Goal: Transaction & Acquisition: Purchase product/service

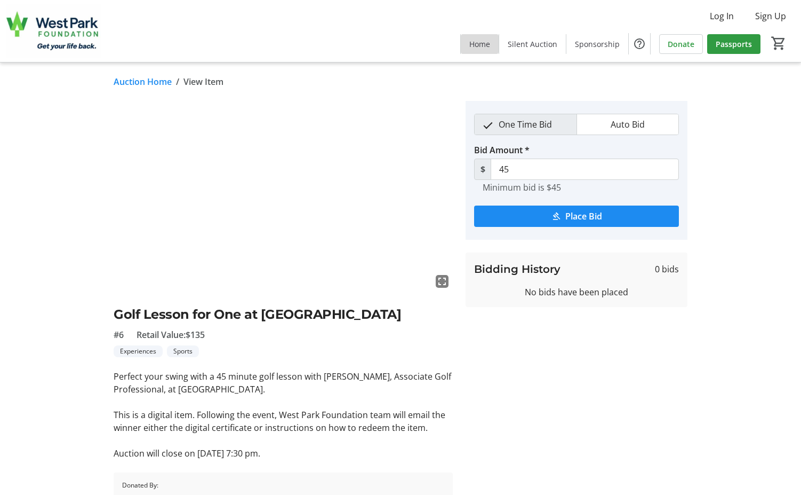
click at [484, 46] on span "Home" at bounding box center [479, 43] width 21 height 11
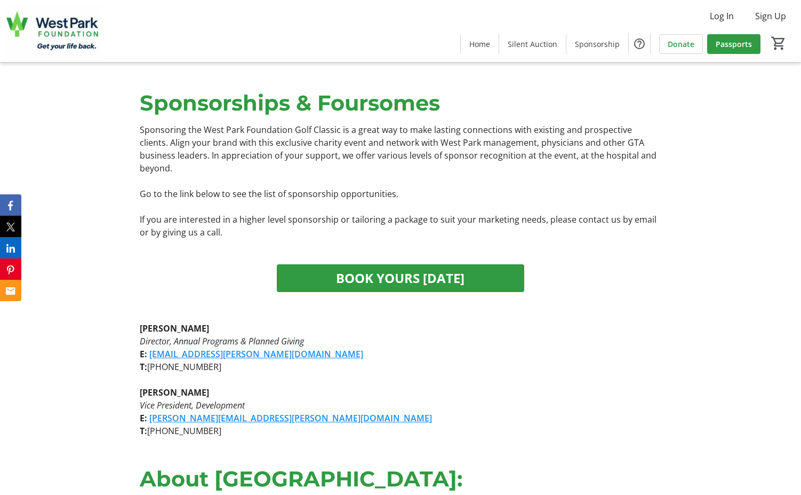
scroll to position [1601, 0]
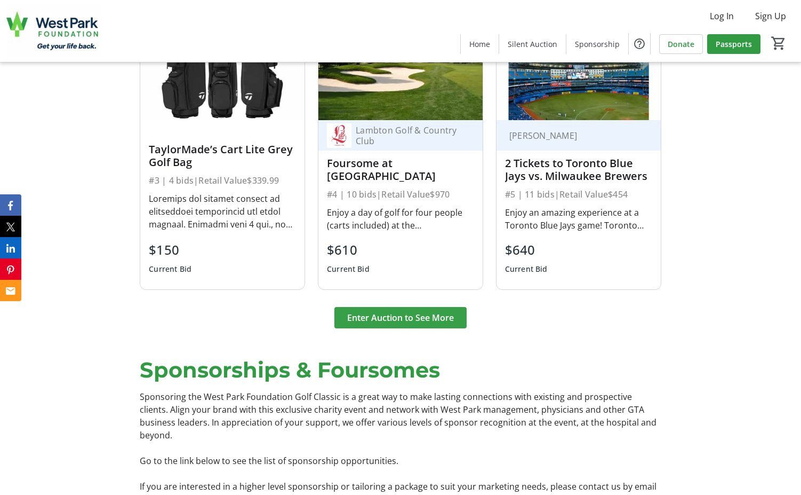
click at [387, 324] on span "Enter Auction to See More" at bounding box center [400, 317] width 107 height 13
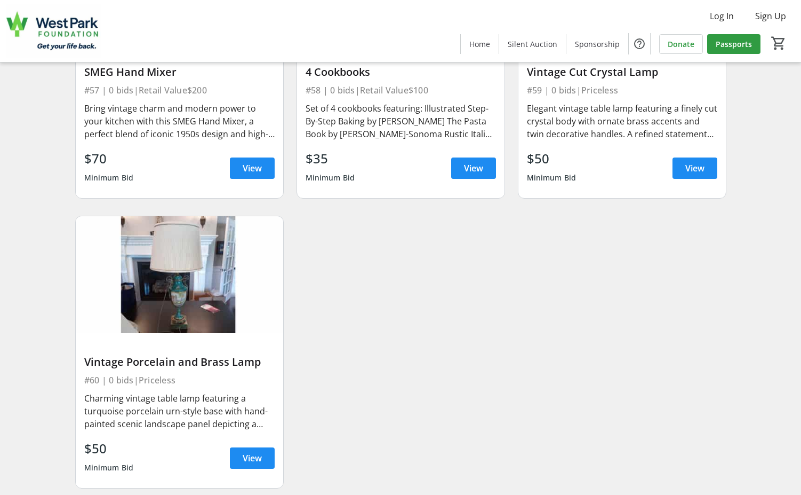
scroll to position [5876, 0]
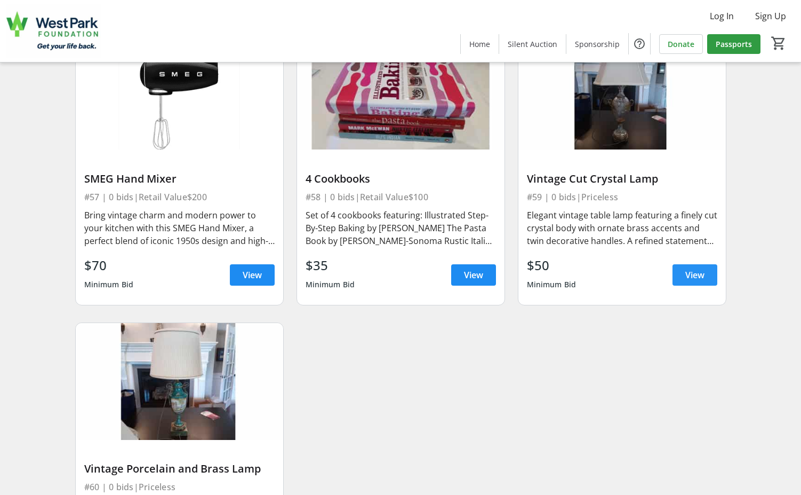
click at [700, 268] on span "View" at bounding box center [695, 274] width 19 height 13
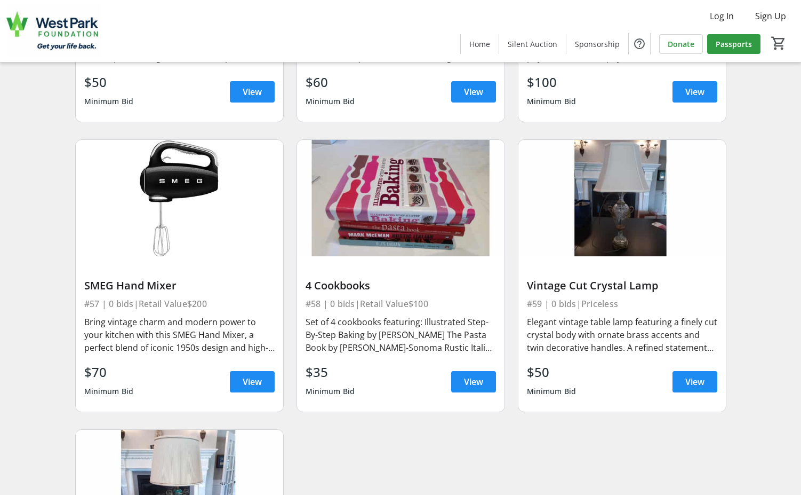
scroll to position [5503, 0]
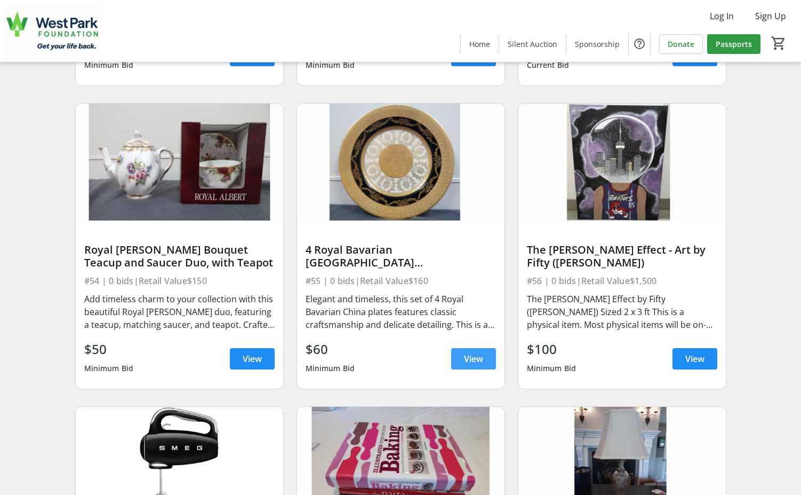
click at [461, 346] on span at bounding box center [473, 359] width 45 height 26
